Goal: Find specific page/section: Find specific page/section

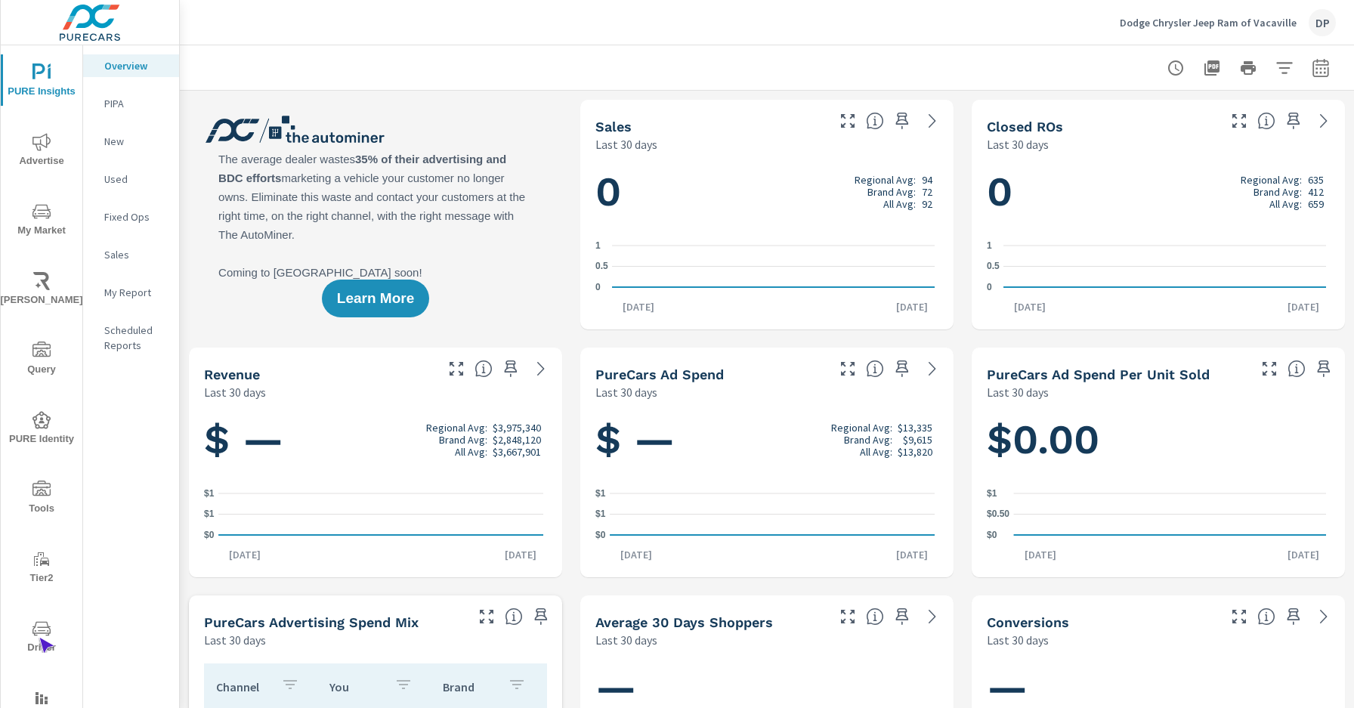
click at [39, 638] on span "Driver" at bounding box center [41, 638] width 73 height 37
